Goal: Task Accomplishment & Management: Manage account settings

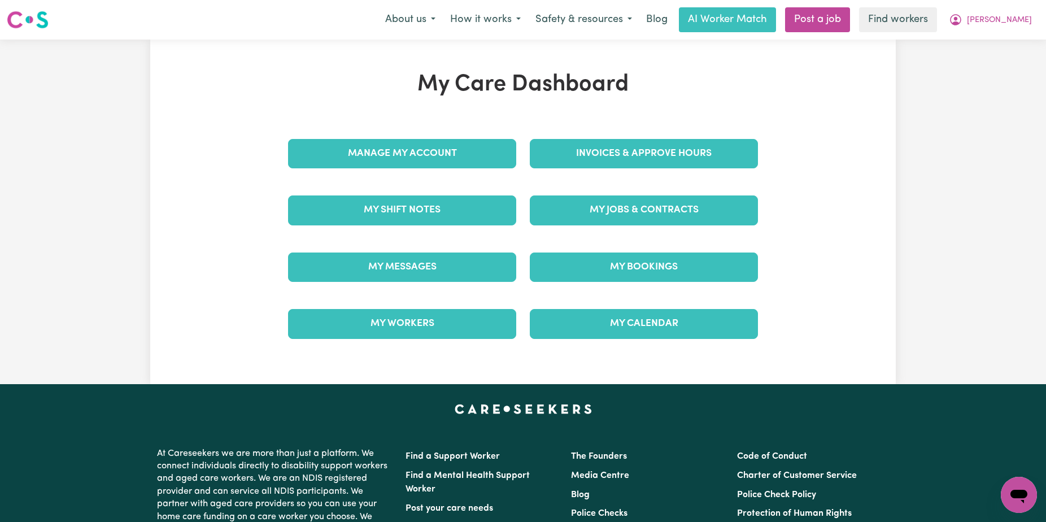
click at [628, 160] on div "Invoices & Approve Hours" at bounding box center [644, 153] width 242 height 56
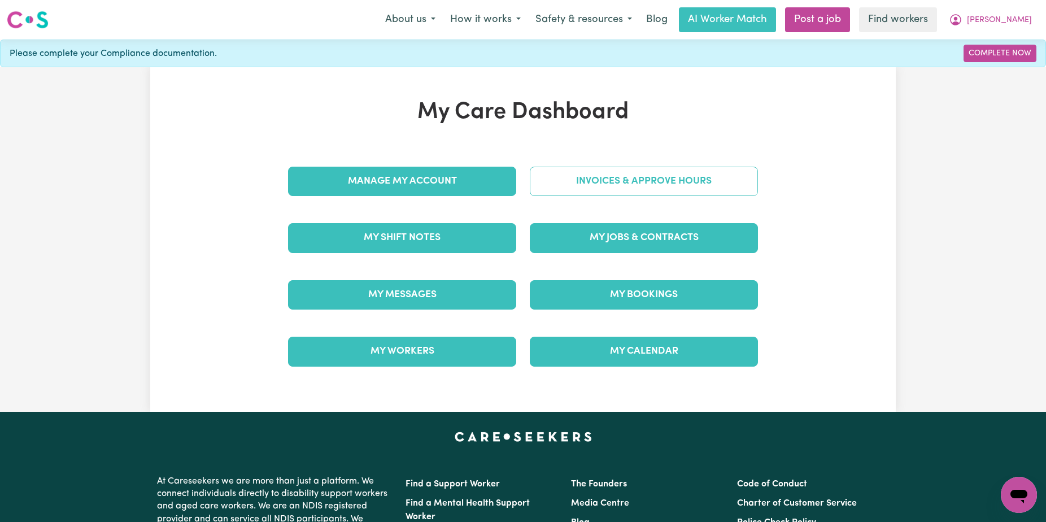
click at [628, 174] on link "Invoices & Approve Hours" at bounding box center [644, 181] width 228 height 29
click at [569, 194] on link "Invoices & Approve Hours" at bounding box center [644, 181] width 228 height 29
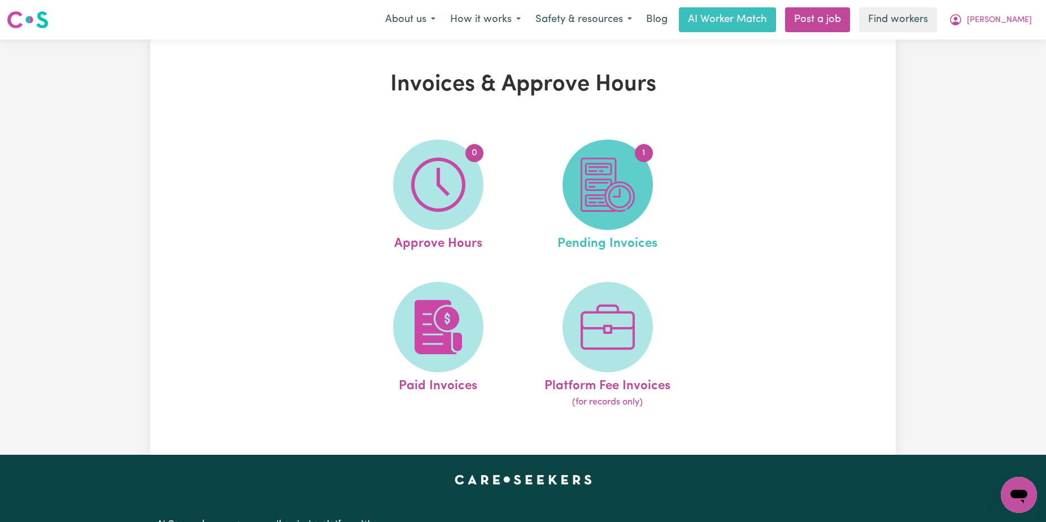
click at [621, 169] on img at bounding box center [607, 185] width 54 height 54
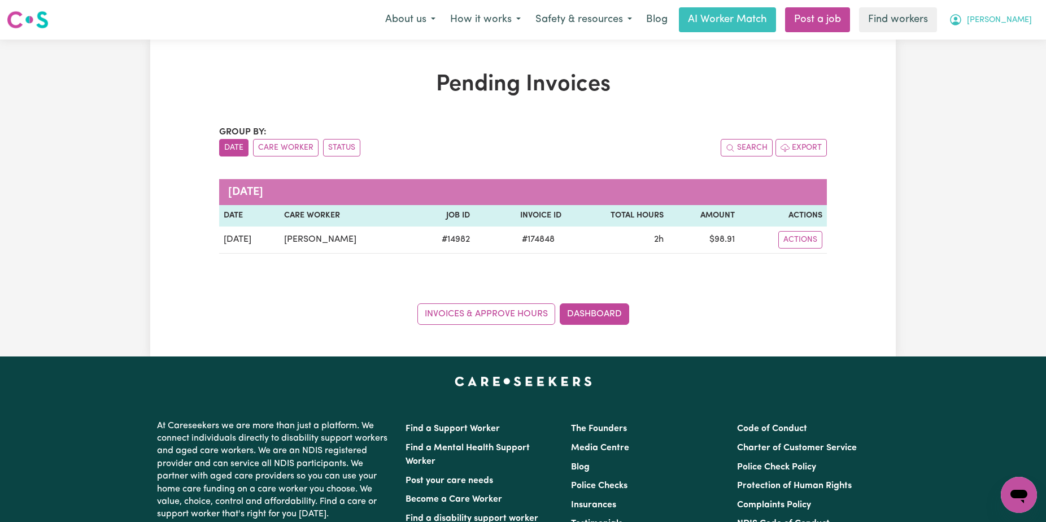
click at [1029, 15] on span "[PERSON_NAME]" at bounding box center [999, 20] width 65 height 12
click at [997, 56] on link "Logout" at bounding box center [993, 64] width 89 height 21
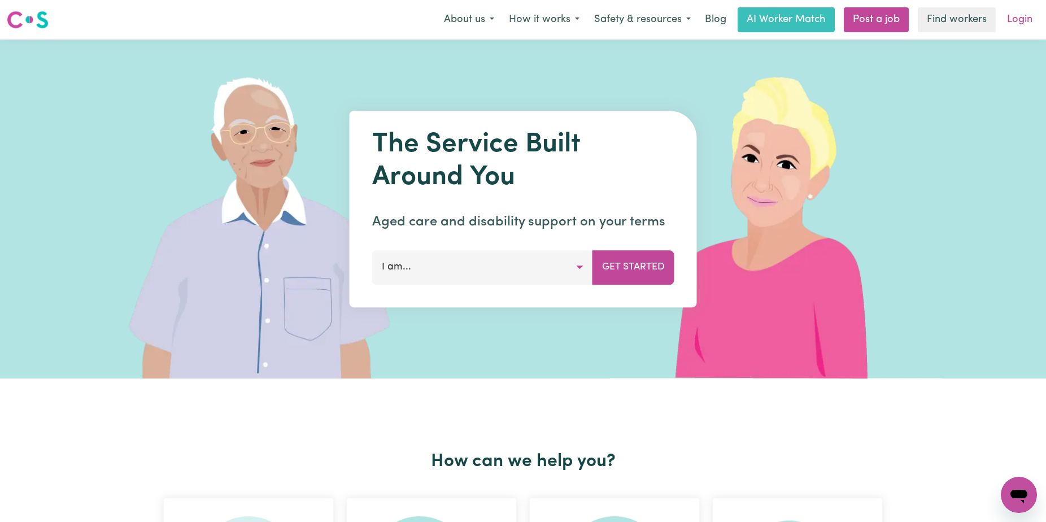
click at [1025, 18] on link "Login" at bounding box center [1019, 19] width 39 height 25
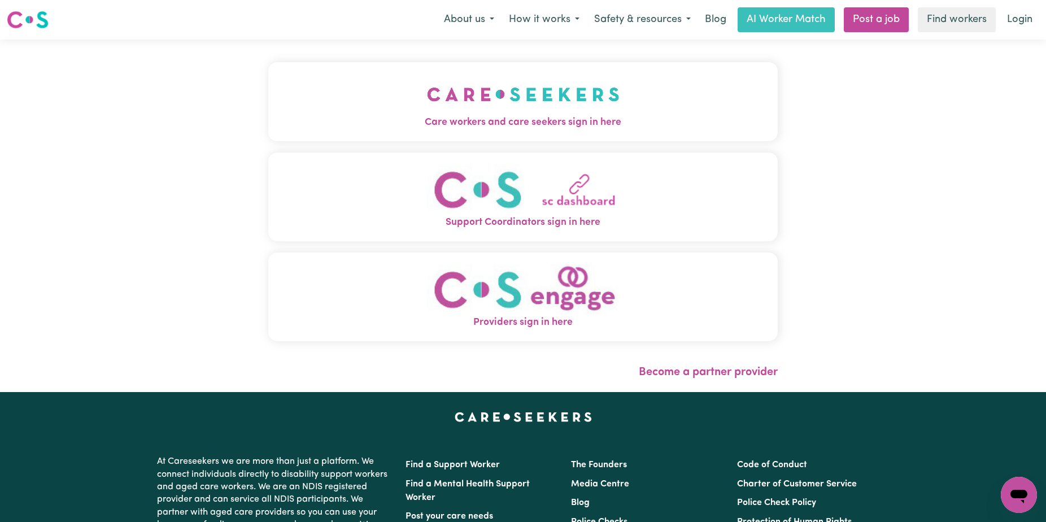
click at [592, 128] on span "Care workers and care seekers sign in here" at bounding box center [522, 122] width 509 height 15
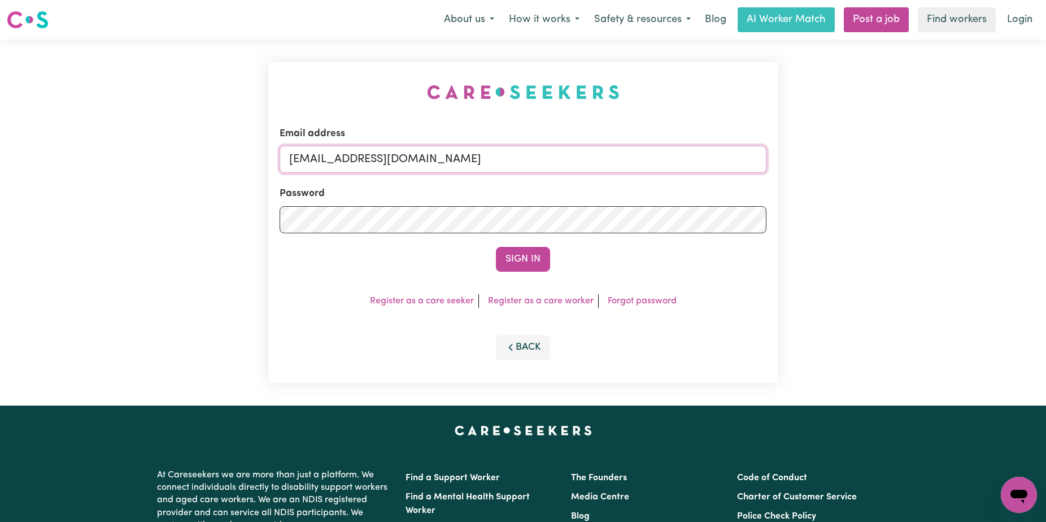
drag, startPoint x: 663, startPoint y: 167, endPoint x: 347, endPoint y: 160, distance: 316.8
click at [347, 160] on input "[EMAIL_ADDRESS][DOMAIN_NAME]" at bounding box center [522, 159] width 487 height 27
paste input "mabelrosswickKNC"
type input "[EMAIL_ADDRESS][DOMAIN_NAME]"
click at [496, 247] on button "Sign In" at bounding box center [523, 259] width 54 height 25
